Goal: Task Accomplishment & Management: Manage account settings

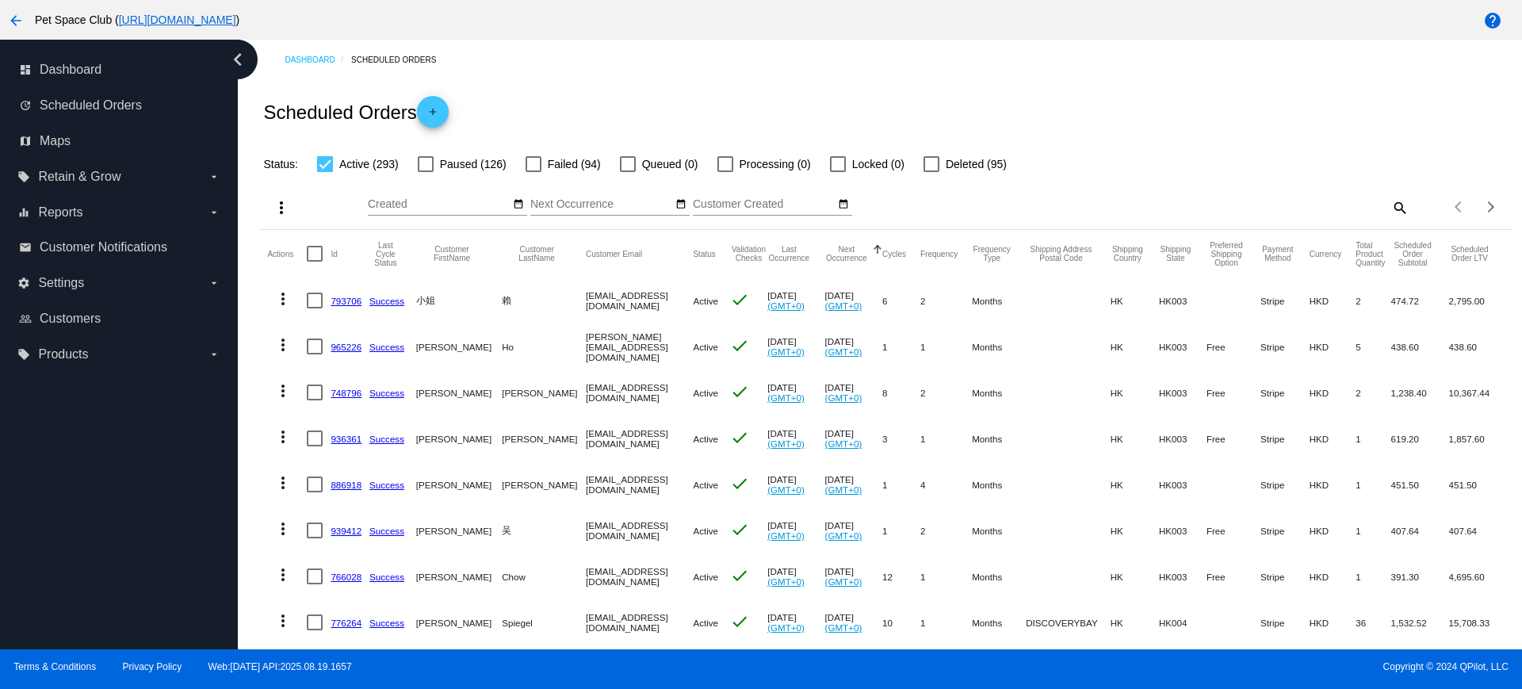
drag, startPoint x: 195, startPoint y: 461, endPoint x: 291, endPoint y: 449, distance: 96.8
click at [195, 461] on div "dashboard Dashboard update Scheduled Orders map Maps local_offer Retain & Grow …" at bounding box center [119, 345] width 238 height 610
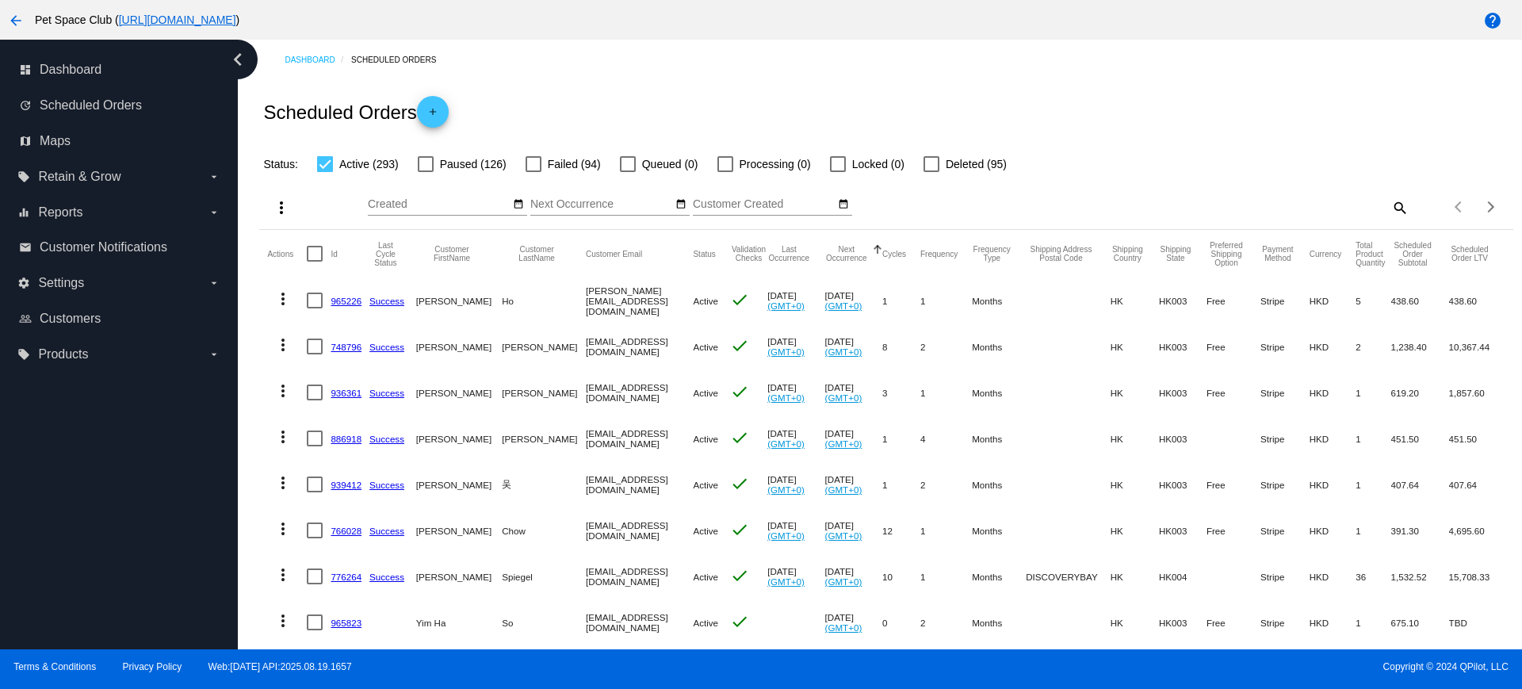
drag, startPoint x: 344, startPoint y: 350, endPoint x: 1109, endPoint y: 185, distance: 782.9
click at [1109, 185] on div "more_vert Aug Jan Feb Mar Apr 1" at bounding box center [886, 202] width 1254 height 56
click at [247, 185] on div "Dashboard Scheduled Orders Scheduled Orders add Status: Active (293) Paused (12…" at bounding box center [880, 345] width 1284 height 610
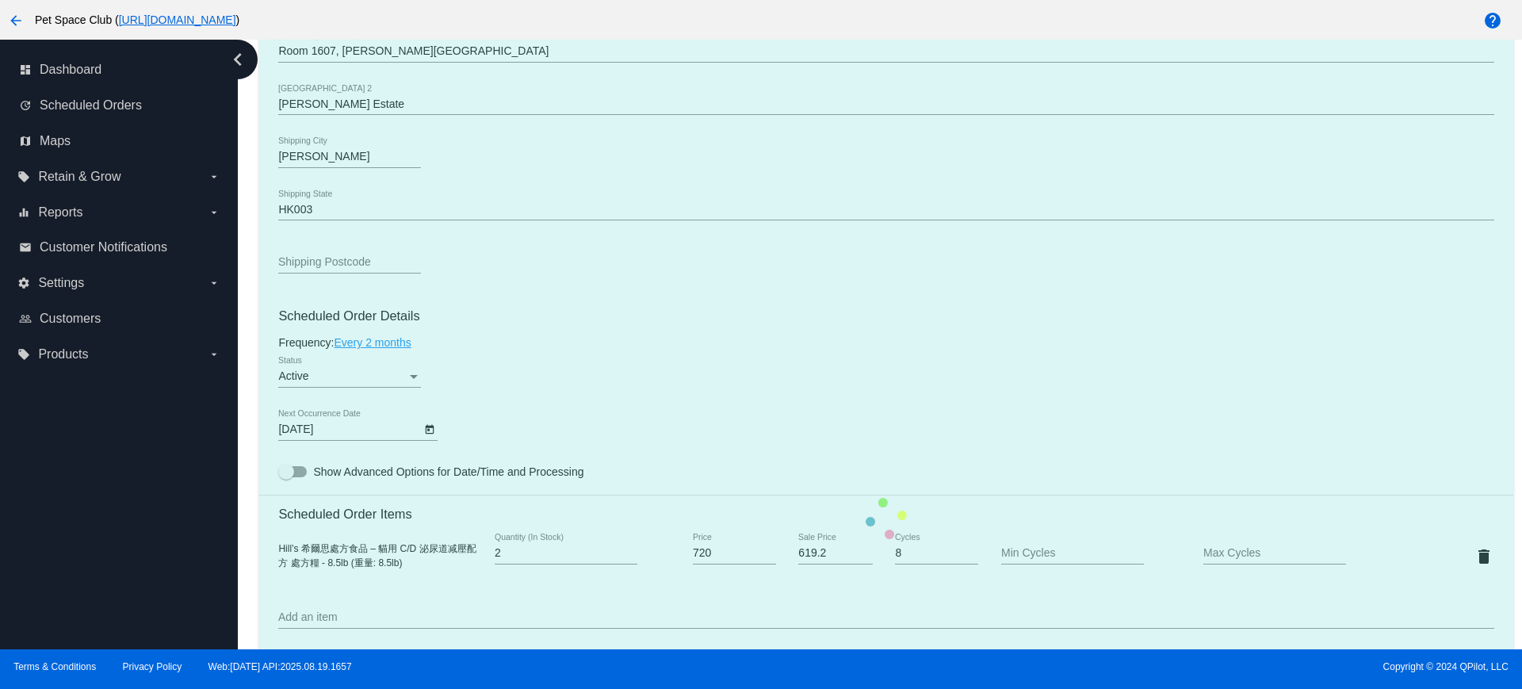
scroll to position [694, 0]
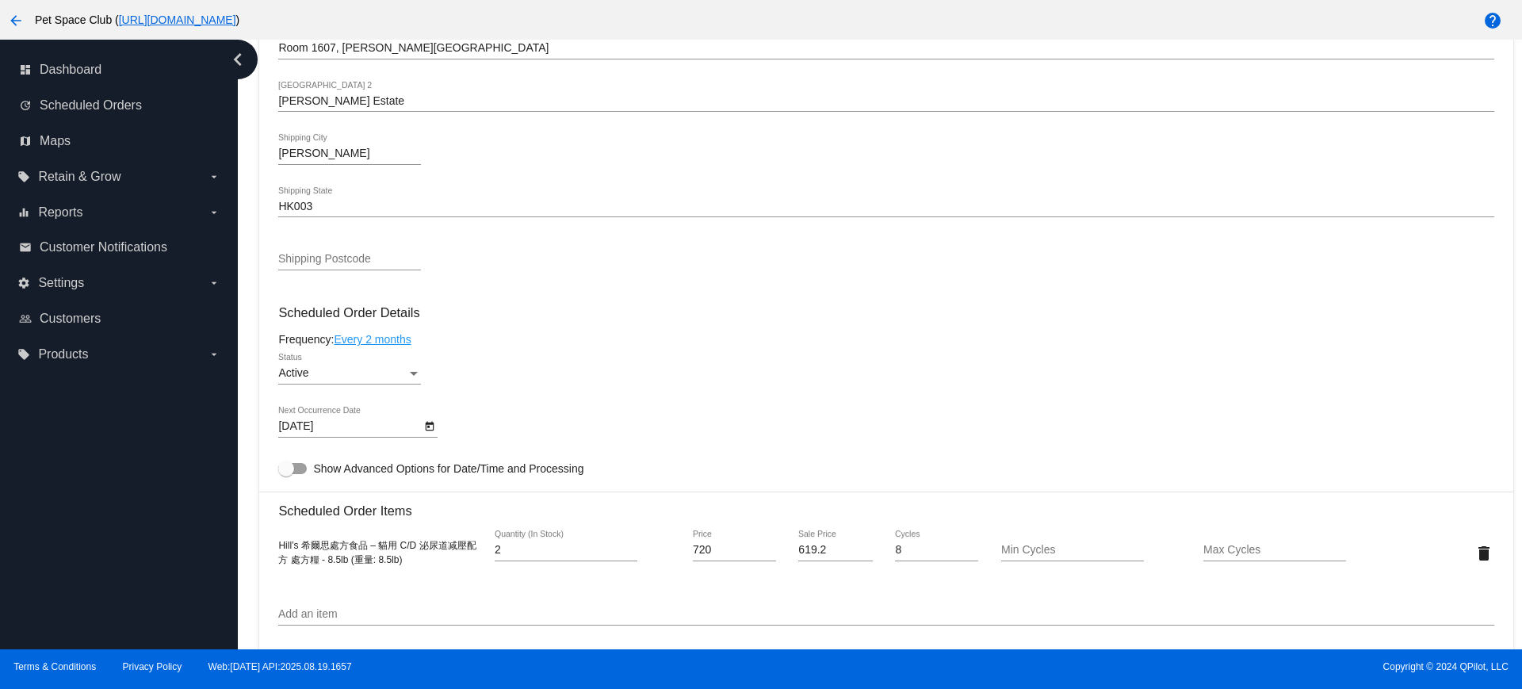
click at [429, 431] on icon "Open calendar" at bounding box center [429, 426] width 11 height 19
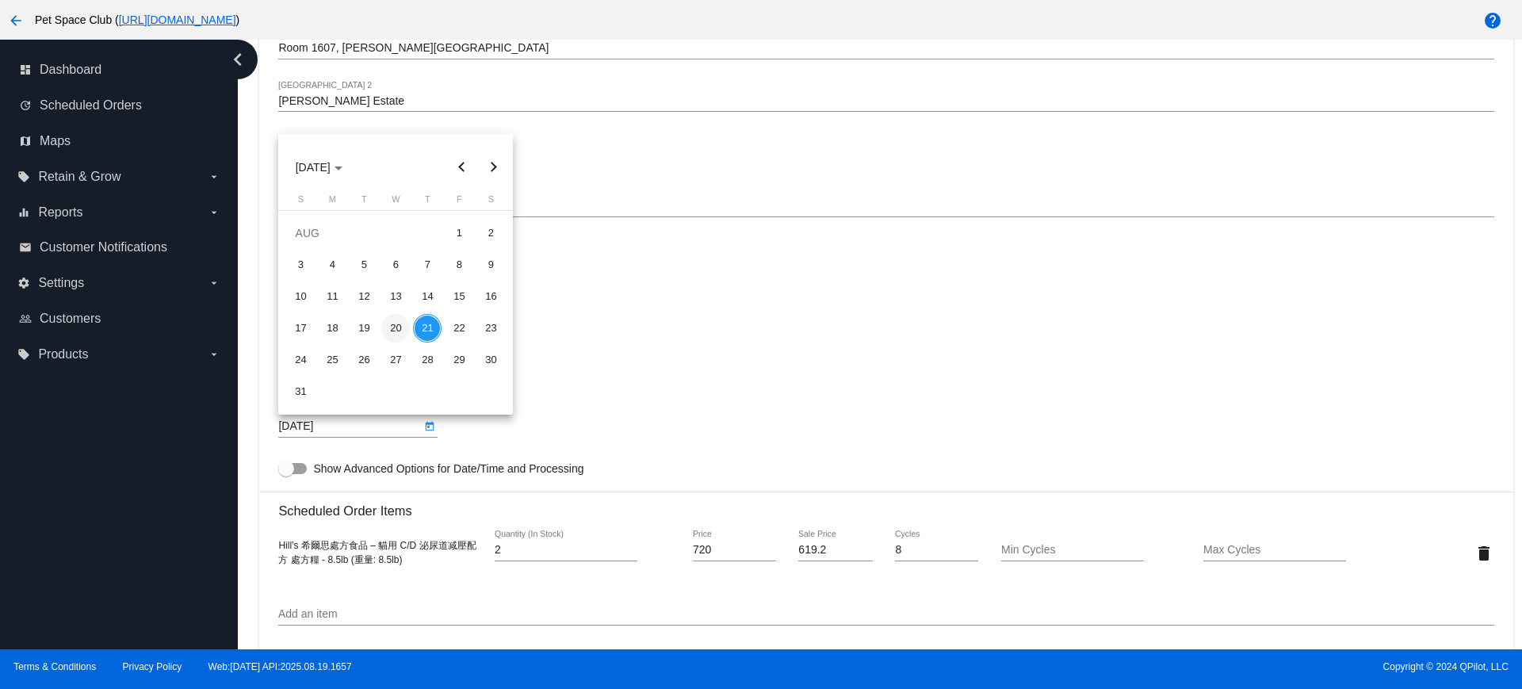
click at [392, 331] on div "20" at bounding box center [395, 328] width 29 height 29
type input "8/20/2025"
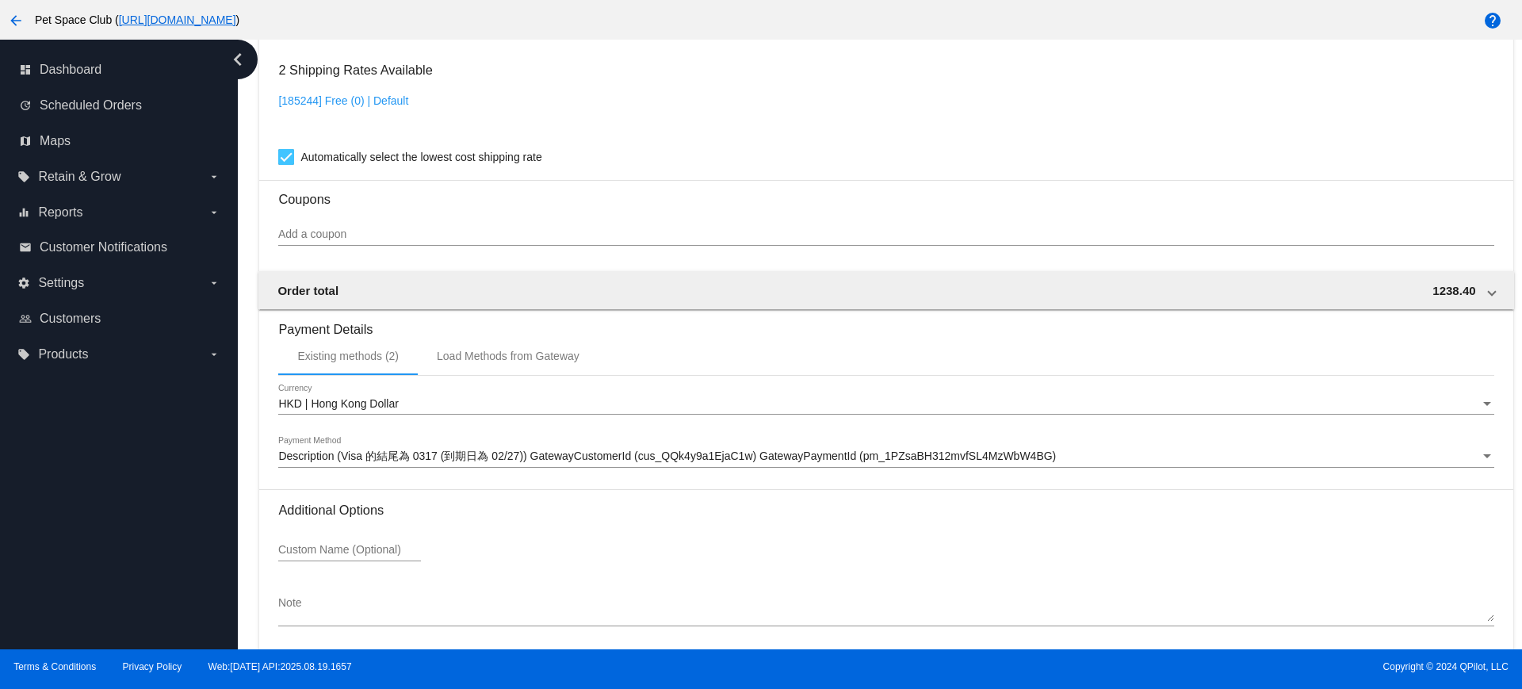
scroll to position [1353, 0]
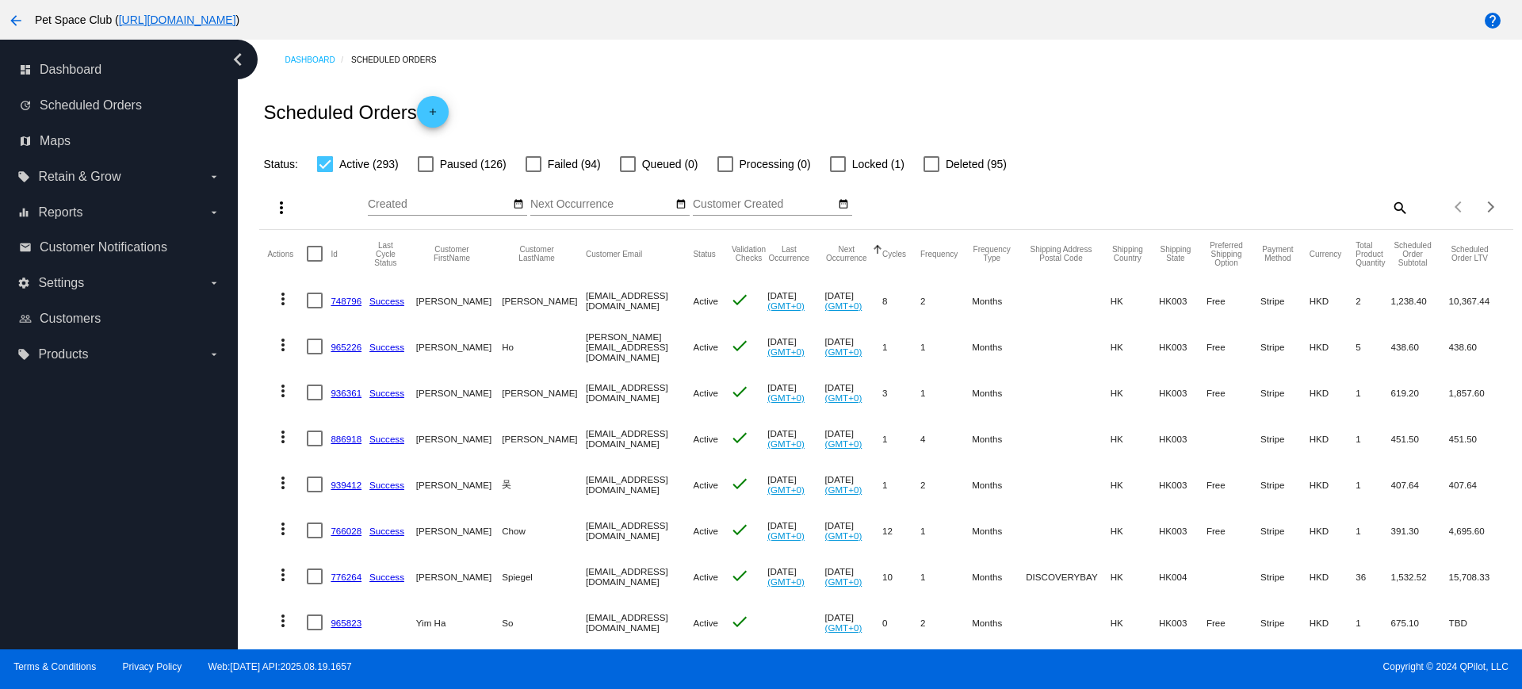
drag, startPoint x: 209, startPoint y: 407, endPoint x: 369, endPoint y: 367, distance: 164.2
click at [209, 407] on div "dashboard Dashboard update Scheduled Orders map Maps local_offer Retain & Grow …" at bounding box center [119, 345] width 238 height 610
